Goal: Information Seeking & Learning: Compare options

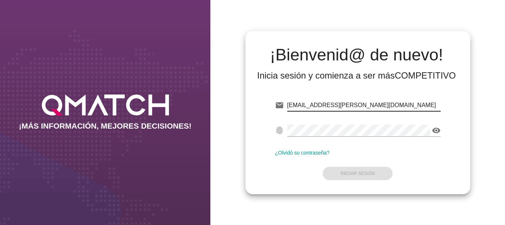
type input "[EMAIL_ADDRESS][PERSON_NAME][DOMAIN_NAME]"
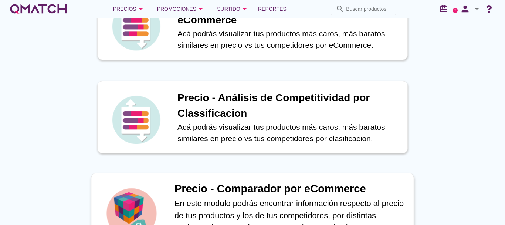
scroll to position [222, 0]
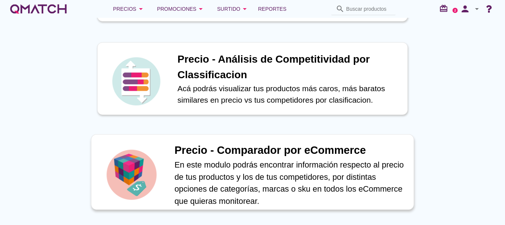
click at [232, 147] on h1 "Precio - Comparador por eCommerce" at bounding box center [291, 150] width 232 height 16
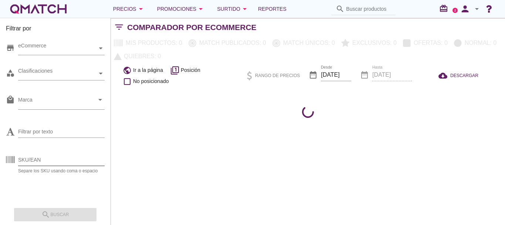
click at [39, 161] on input "SKU/EAN" at bounding box center [61, 160] width 87 height 12
paste input "92197"
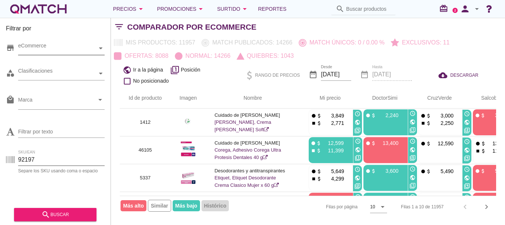
type input "92197"
click at [102, 48] on icon at bounding box center [100, 48] width 3 height 2
click at [24, 61] on icon at bounding box center [24, 61] width 2 height 3
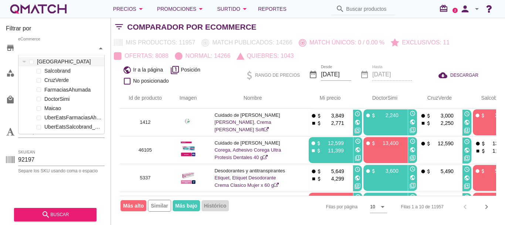
scroll to position [78, 86]
click at [40, 71] on span at bounding box center [38, 71] width 3 height 3
click at [41, 81] on div "[PERSON_NAME] FarmaciasAhumada DoctorSimi Maicao UberEatsFarmaciasAhumada_212 U…" at bounding box center [62, 98] width 86 height 65
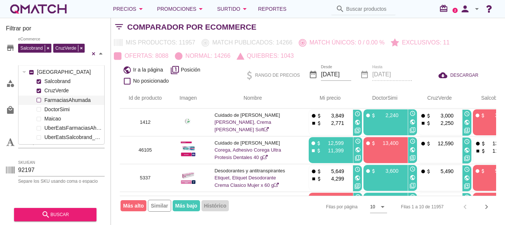
click at [39, 100] on span at bounding box center [38, 99] width 3 height 3
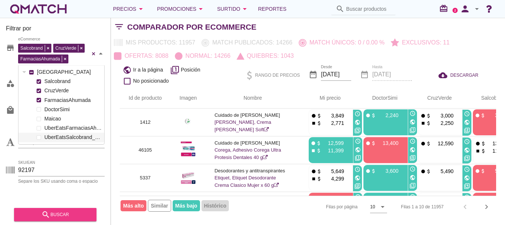
click at [53, 214] on div "search buscar" at bounding box center [55, 214] width 71 height 9
